Goal: Navigation & Orientation: Find specific page/section

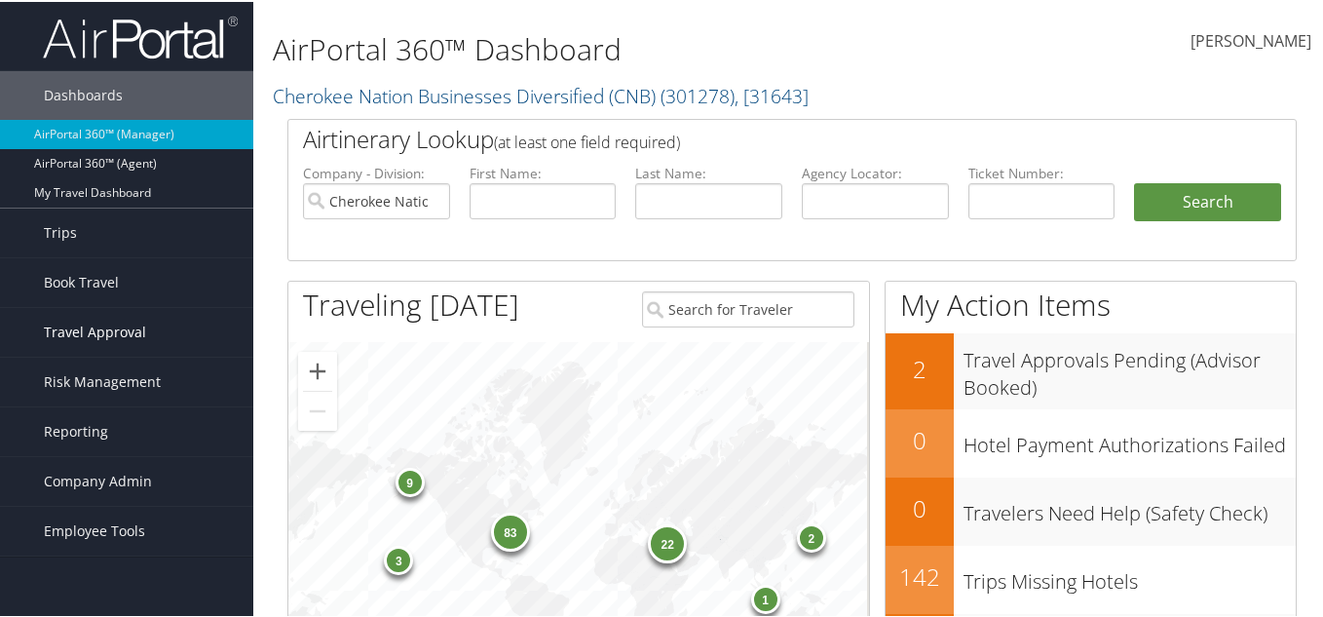
click at [82, 323] on span "Travel Approval" at bounding box center [95, 330] width 102 height 49
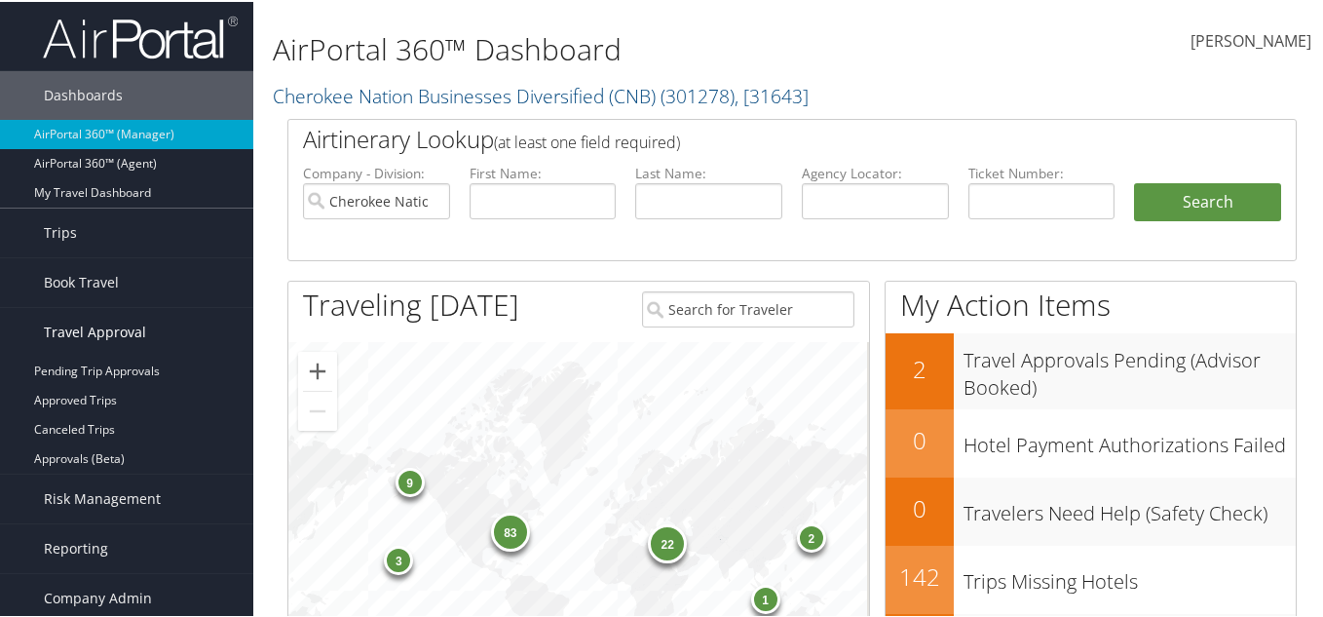
click at [112, 313] on span "Travel Approval" at bounding box center [95, 330] width 102 height 49
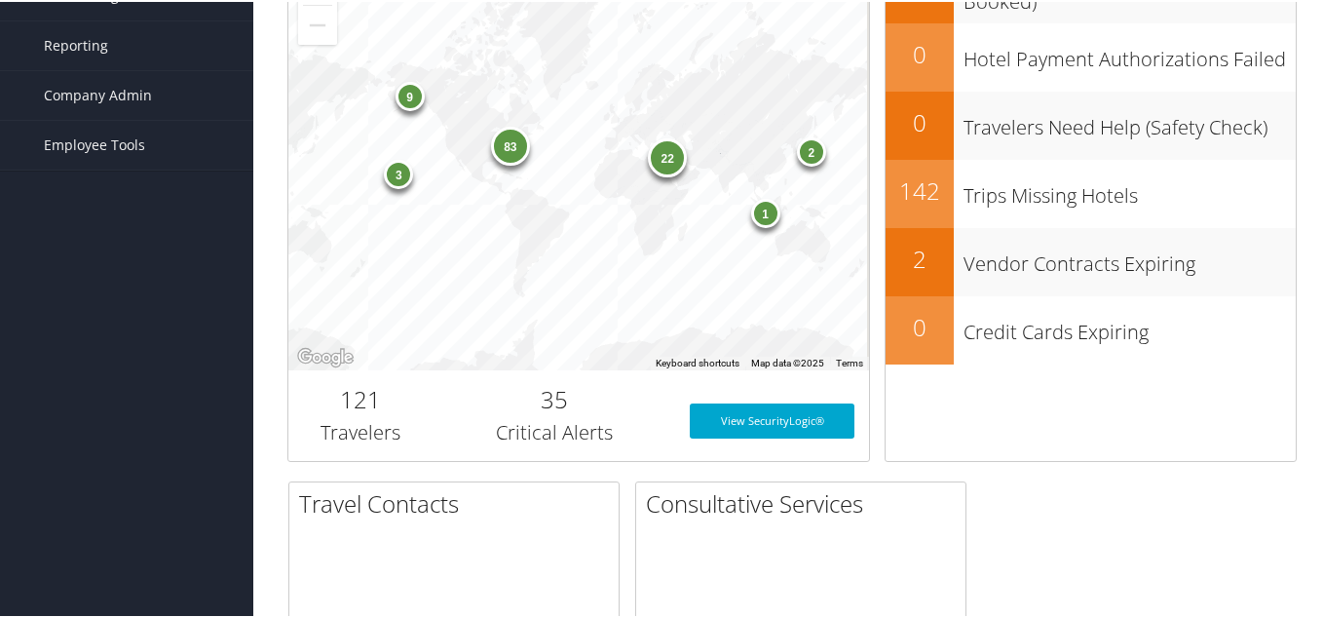
scroll to position [390, 0]
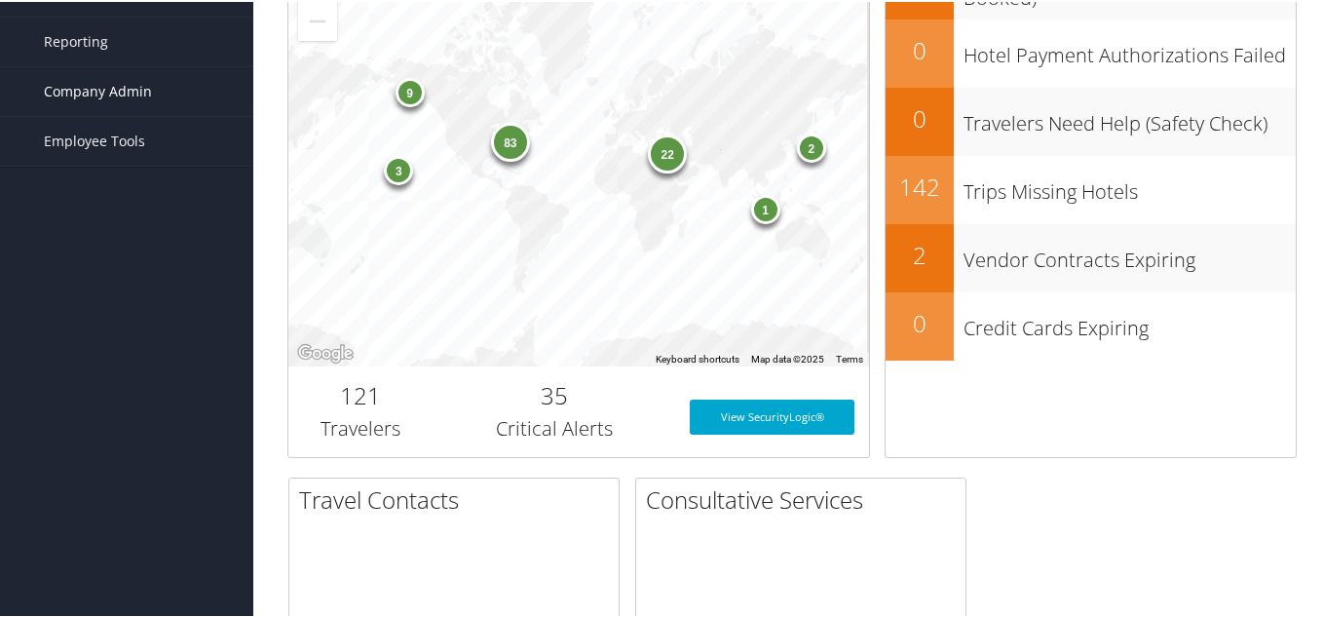
click at [104, 74] on span "Company Admin" at bounding box center [98, 89] width 108 height 49
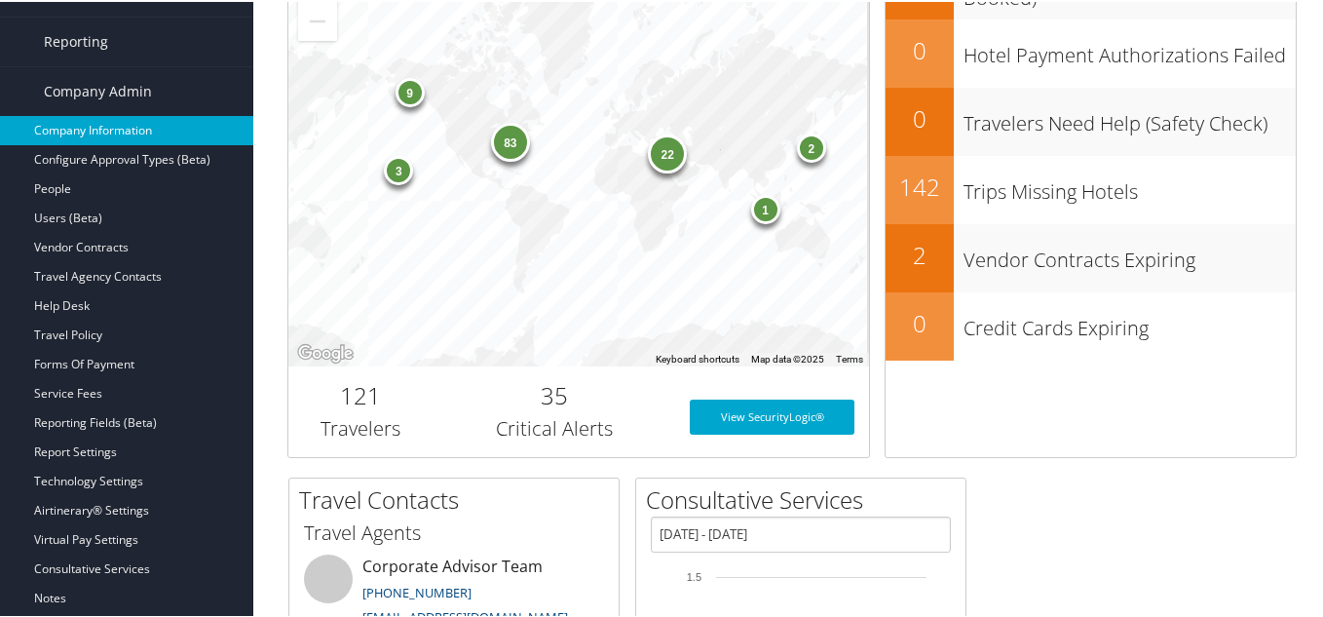
click at [89, 130] on link "Company Information" at bounding box center [126, 128] width 253 height 29
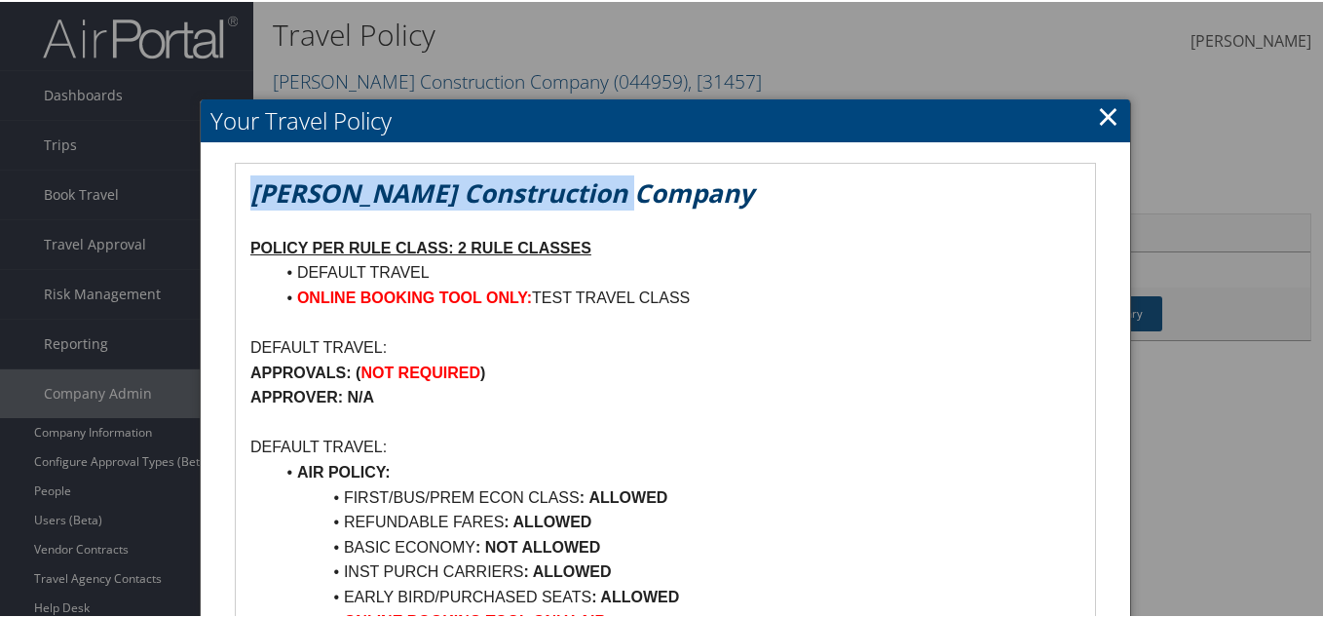
drag, startPoint x: 243, startPoint y: 188, endPoint x: 672, endPoint y: 202, distance: 429.8
copy em "[PERSON_NAME] Construction Company"
